Goal: Connect with others: Connect with others

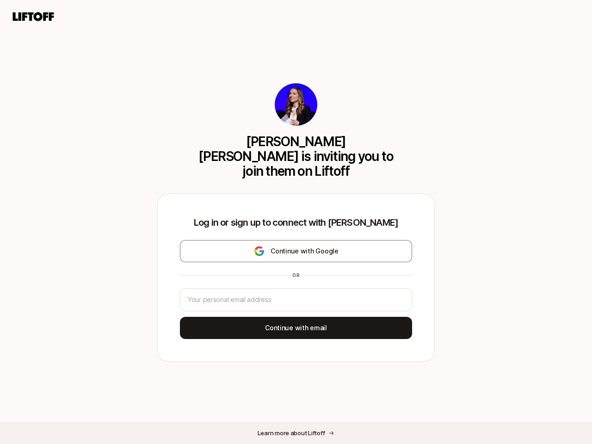
click at [296, 222] on div "Log in or sign up to connect with [PERSON_NAME] Continue with Google or Continu…" at bounding box center [296, 278] width 277 height 168
click at [33, 17] on icon at bounding box center [33, 16] width 44 height 13
click at [296, 244] on div "[PERSON_NAME] [PERSON_NAME] is inviting you to join them on Liftoff Log in or s…" at bounding box center [296, 222] width 592 height 444
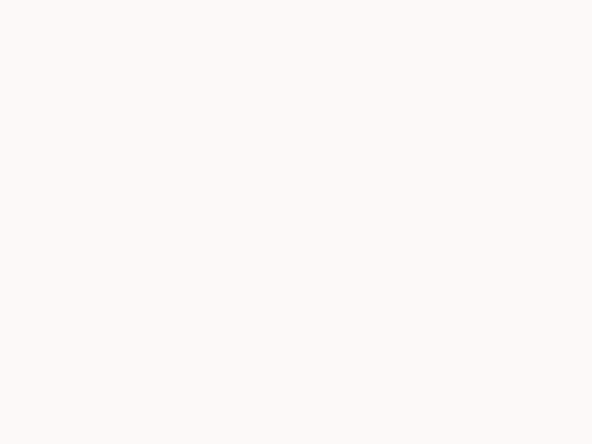
click at [296, 321] on div at bounding box center [296, 222] width 592 height 444
click at [296, 433] on div at bounding box center [296, 222] width 592 height 444
